Goal: Information Seeking & Learning: Find contact information

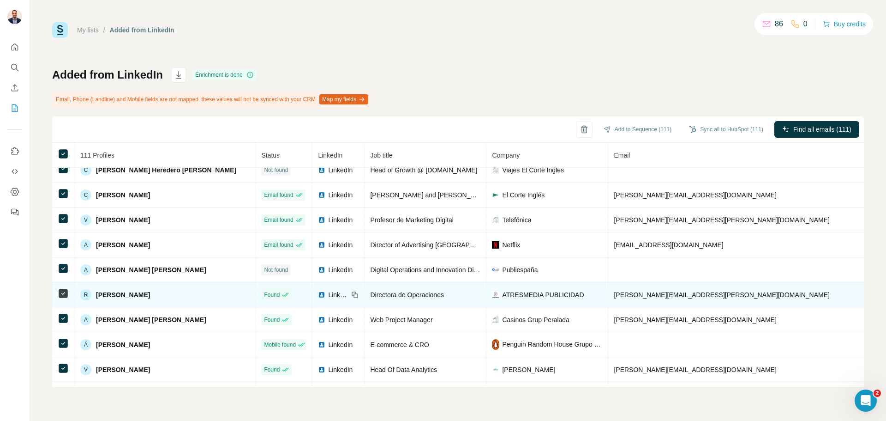
scroll to position [2628, 0]
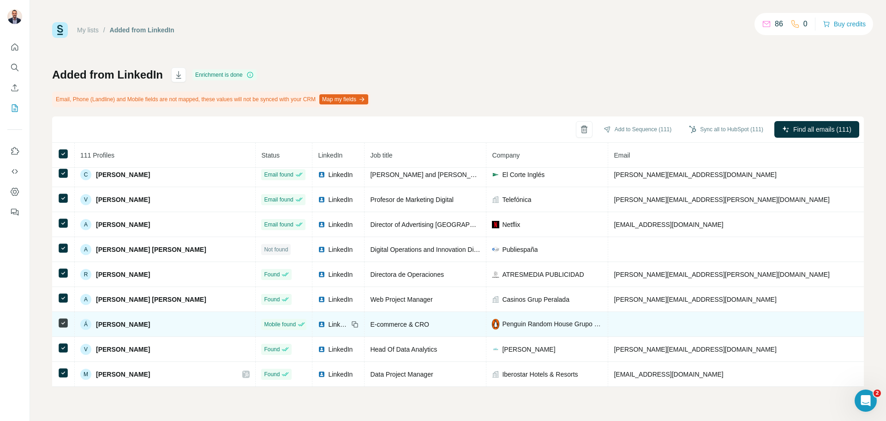
click at [328, 319] on span "LinkedIn" at bounding box center [338, 323] width 20 height 9
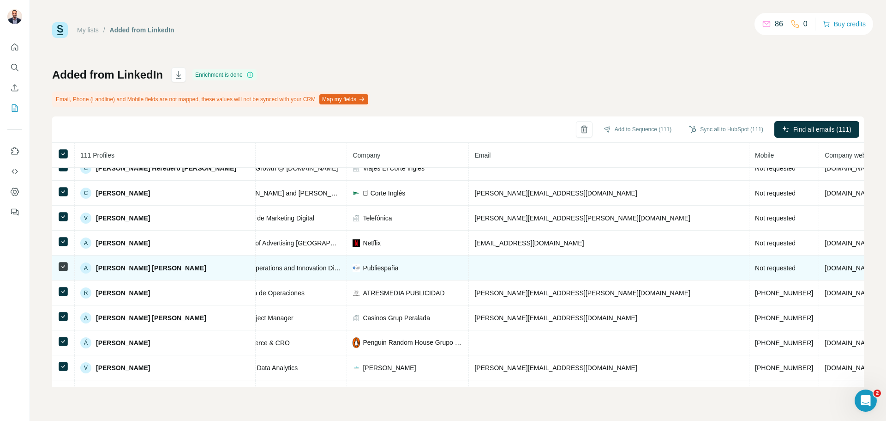
scroll to position [2628, 139]
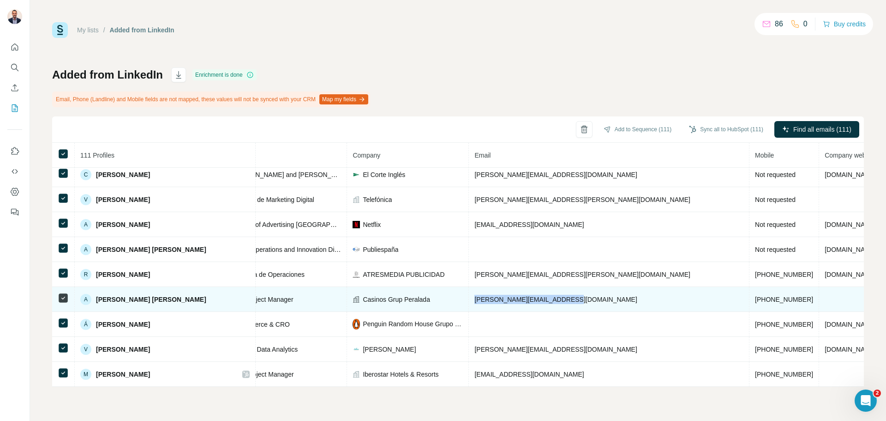
drag, startPoint x: 545, startPoint y: 295, endPoint x: 452, endPoint y: 301, distance: 93.9
click at [469, 301] on td "ana.marfil@grupperalada.com" at bounding box center [609, 299] width 281 height 25
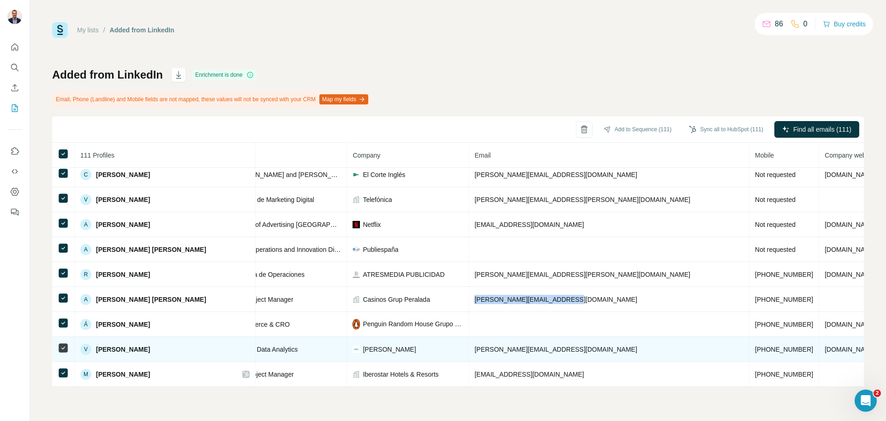
copy span "ana.marfil@grupperalada.com"
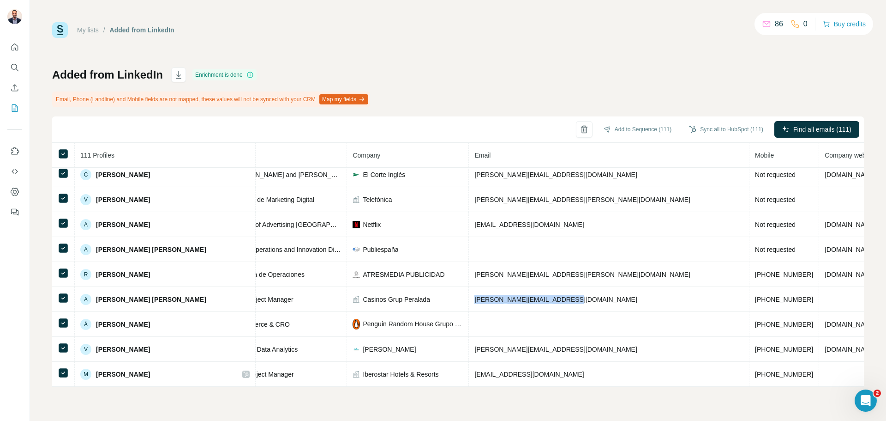
scroll to position [2628, 0]
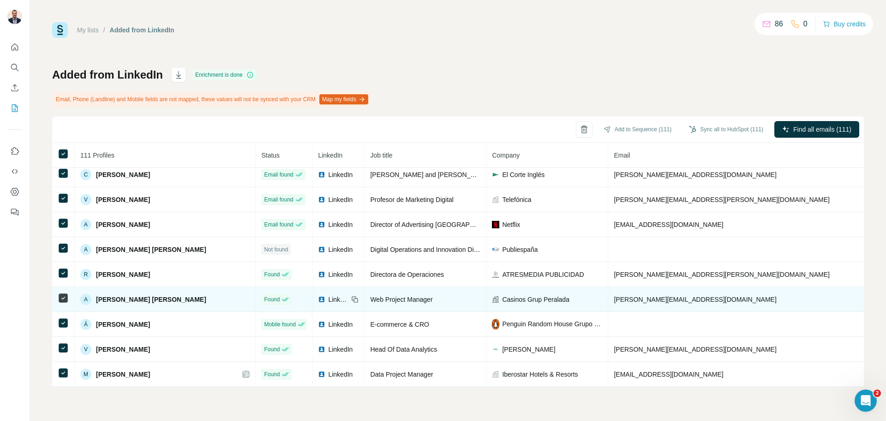
click at [318, 295] on div "LinkedIn" at bounding box center [333, 299] width 30 height 9
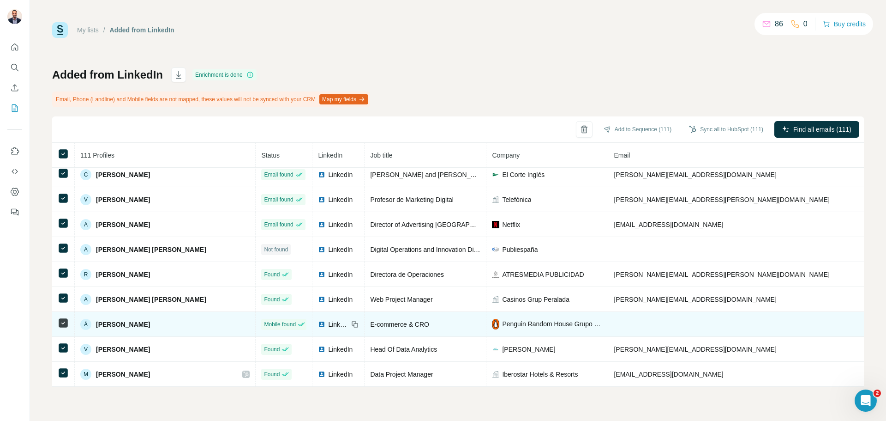
scroll to position [2582, 0]
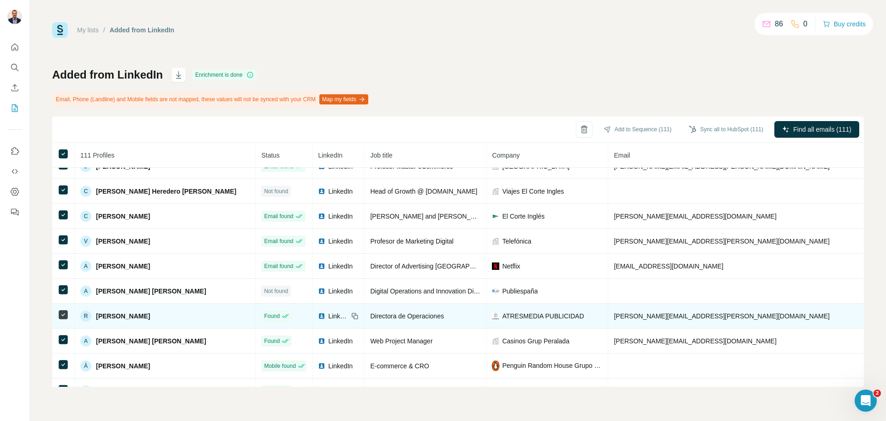
click at [328, 317] on span "LinkedIn" at bounding box center [338, 315] width 20 height 9
drag, startPoint x: 696, startPoint y: 314, endPoint x: 591, endPoint y: 317, distance: 105.3
click at [609, 317] on td "rocio.robles@atresmedia.com" at bounding box center [749, 315] width 281 height 25
copy span "rocio.robles@atresmedia.com"
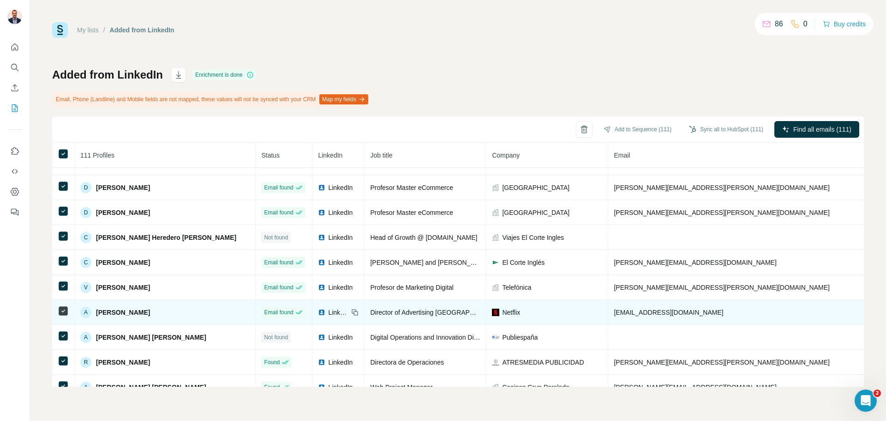
scroll to position [2490, 0]
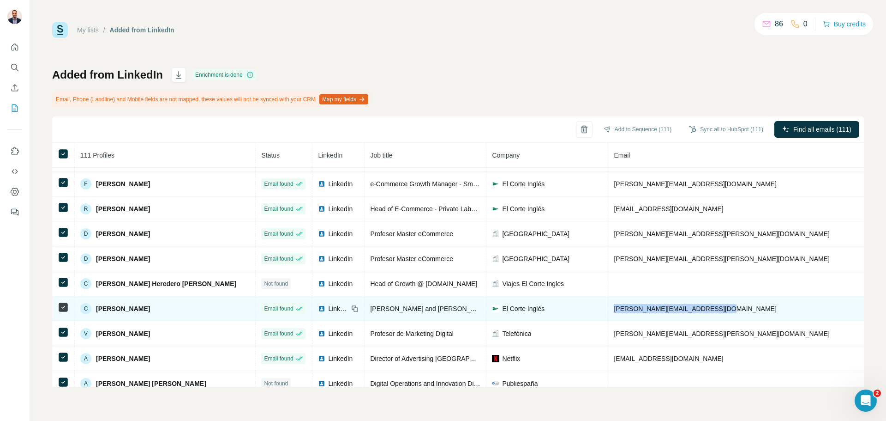
drag, startPoint x: 715, startPoint y: 308, endPoint x: 592, endPoint y: 313, distance: 122.4
click at [609, 313] on td "cristina_lopez@elcorteingles.es" at bounding box center [749, 308] width 281 height 25
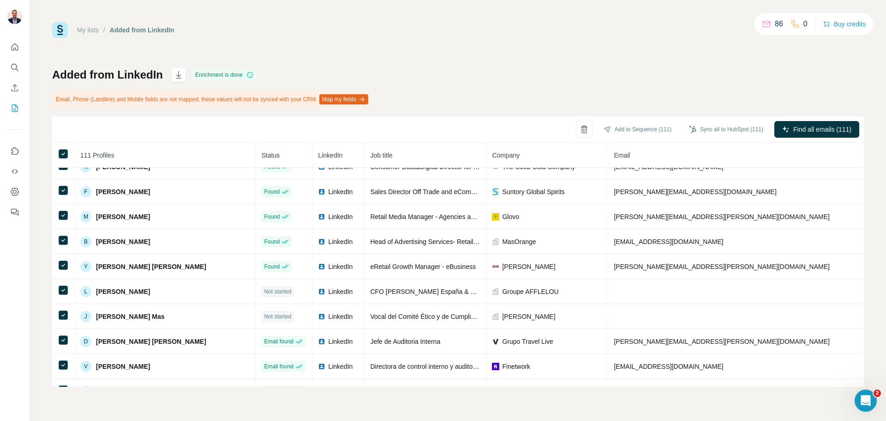
scroll to position [1474, 0]
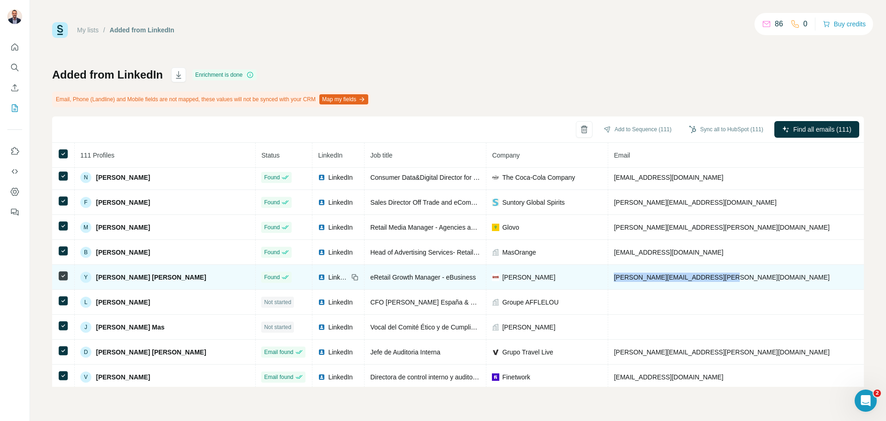
drag, startPoint x: 705, startPoint y: 277, endPoint x: 588, endPoint y: 274, distance: 116.4
click at [609, 274] on td "yolanda.rozas@calidadpascual.com" at bounding box center [749, 277] width 281 height 25
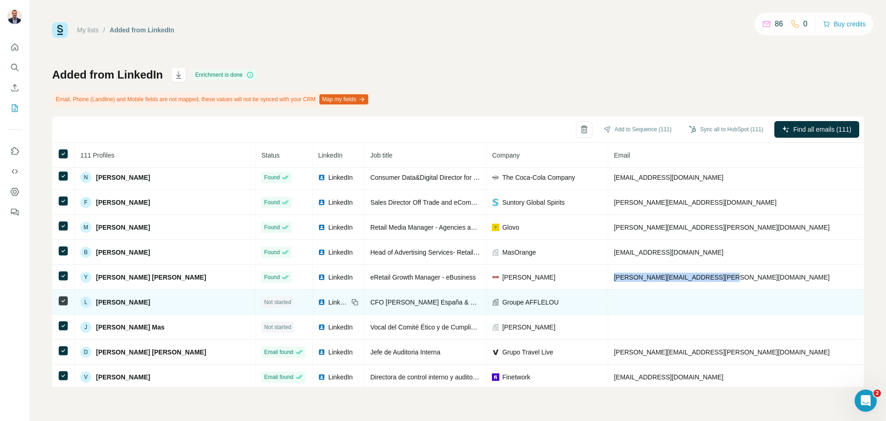
copy span "yolanda.rozas@calidadpascual.com"
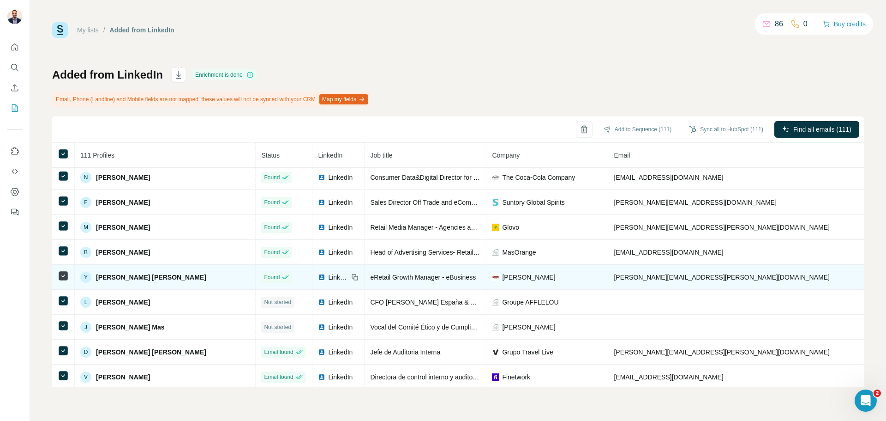
click at [328, 277] on span "LinkedIn" at bounding box center [338, 276] width 20 height 9
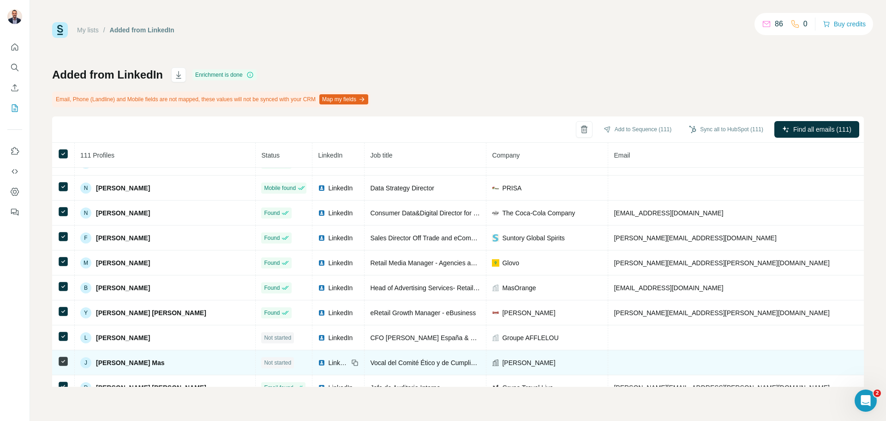
scroll to position [1428, 0]
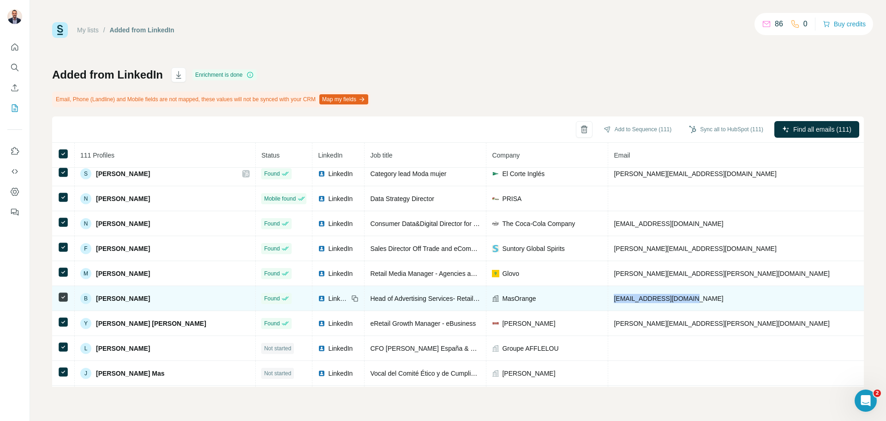
drag, startPoint x: 691, startPoint y: 298, endPoint x: 592, endPoint y: 307, distance: 99.7
click at [609, 307] on td "belen.naz@masorange.es" at bounding box center [749, 298] width 281 height 25
copy span "belen.naz@masorange.es"
click at [328, 297] on span "LinkedIn" at bounding box center [338, 298] width 20 height 9
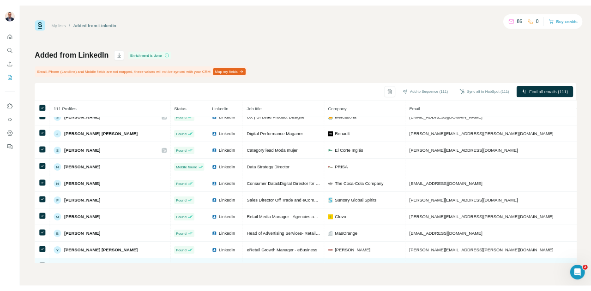
scroll to position [1381, 0]
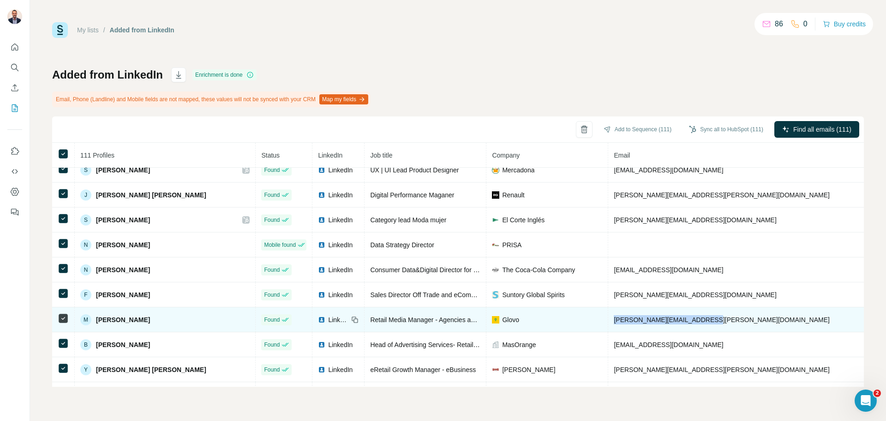
drag, startPoint x: 703, startPoint y: 316, endPoint x: 593, endPoint y: 316, distance: 109.9
click at [609, 316] on td "marta.valverde@glovoapp.com" at bounding box center [749, 319] width 281 height 25
click at [318, 319] on img at bounding box center [321, 319] width 7 height 7
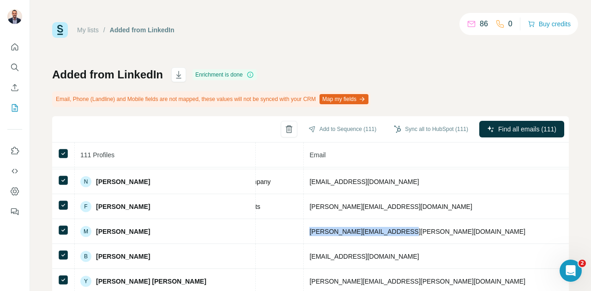
scroll to position [1458, 305]
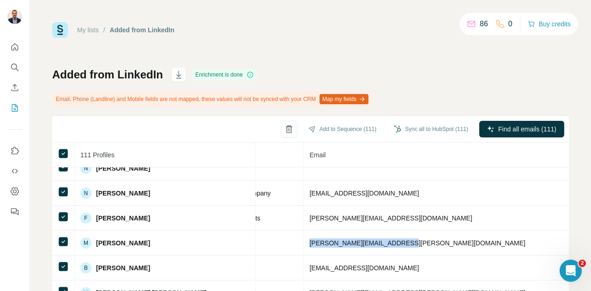
copy span "marta.valverde@glovoapp.com"
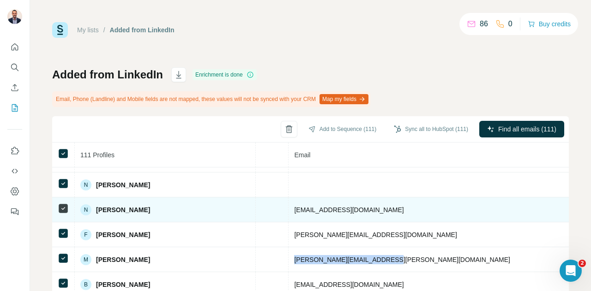
scroll to position [1441, 319]
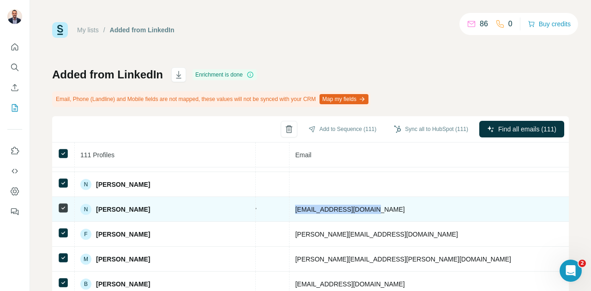
drag, startPoint x: 367, startPoint y: 208, endPoint x: 270, endPoint y: 203, distance: 97.1
click at [289, 203] on td "ngimenez@coca-cola.com" at bounding box center [429, 209] width 281 height 25
copy span "ngimenez@coca-cola.com"
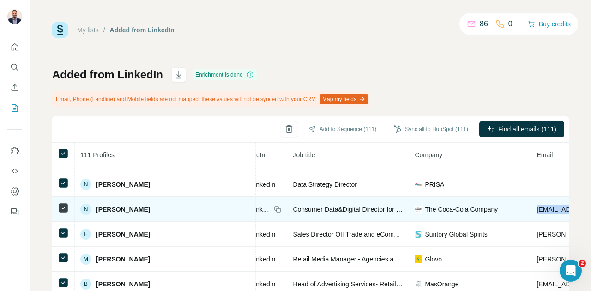
scroll to position [1441, 0]
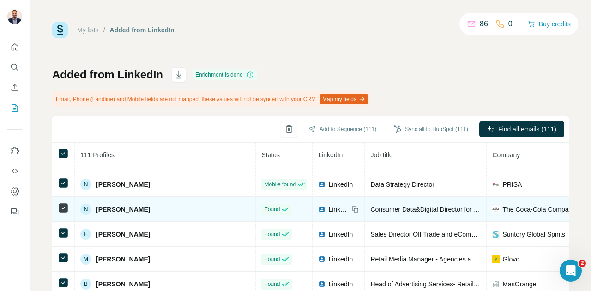
click at [328, 209] on span "LinkedIn" at bounding box center [338, 209] width 20 height 9
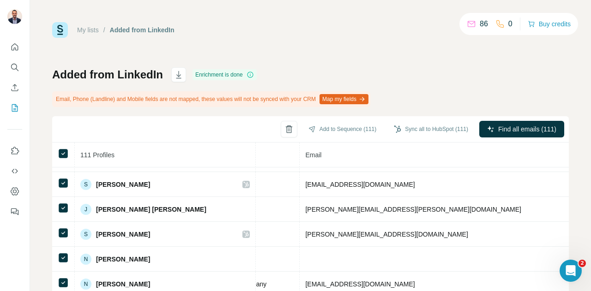
scroll to position [1367, 308]
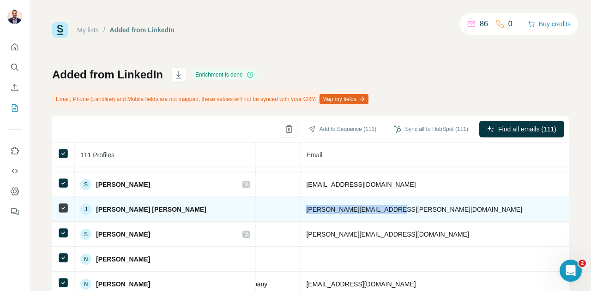
drag, startPoint x: 374, startPoint y: 211, endPoint x: 282, endPoint y: 205, distance: 92.5
click at [301, 205] on td "jessica.perez@renault.com" at bounding box center [441, 209] width 281 height 25
copy span "jessica.perez@renault.com"
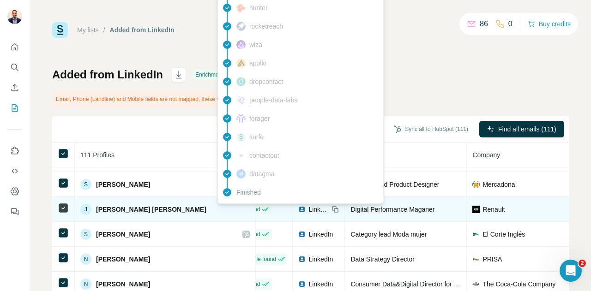
scroll to position [1367, 2]
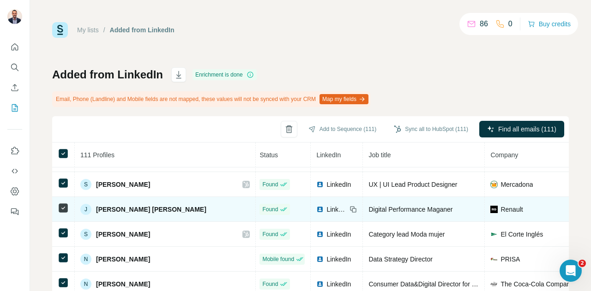
click at [326, 209] on span "LinkedIn" at bounding box center [336, 209] width 20 height 9
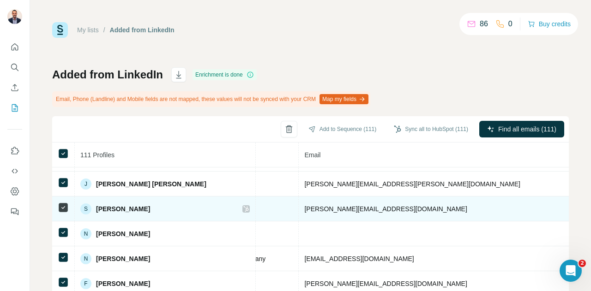
scroll to position [1380, 310]
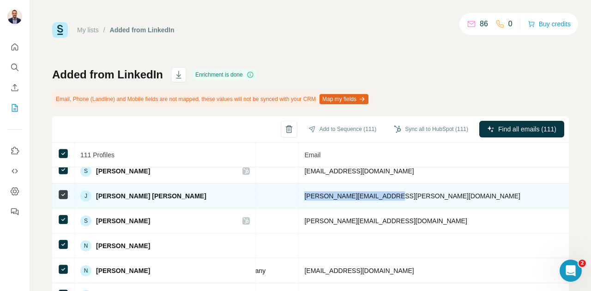
drag, startPoint x: 371, startPoint y: 191, endPoint x: 271, endPoint y: 196, distance: 99.4
click at [271, 196] on tr "J Jessica Pérez Mena Found LinkedIn Digital Performance Maganer Renault jessica…" at bounding box center [284, 196] width 1085 height 25
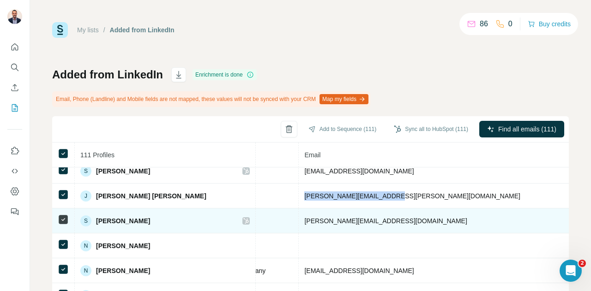
copy tr "jessica.perez@renault.com"
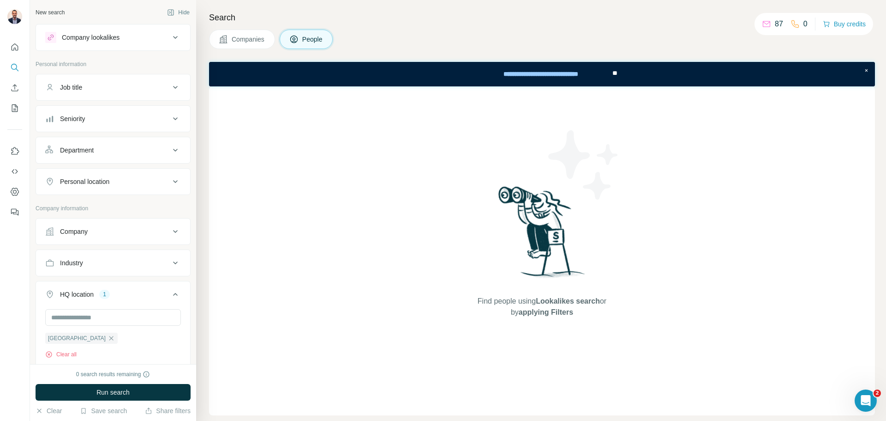
scroll to position [46, 0]
